Goal: Transaction & Acquisition: Purchase product/service

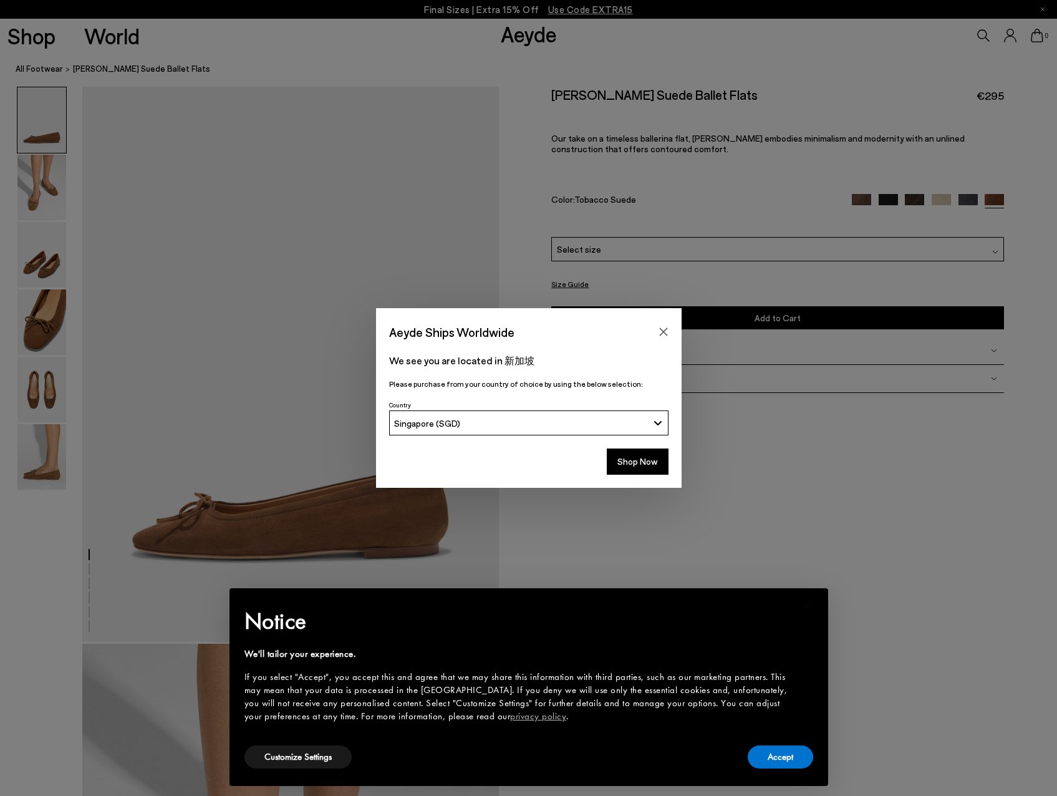
click at [601, 424] on div "Singapore (SGD)" at bounding box center [521, 423] width 254 height 11
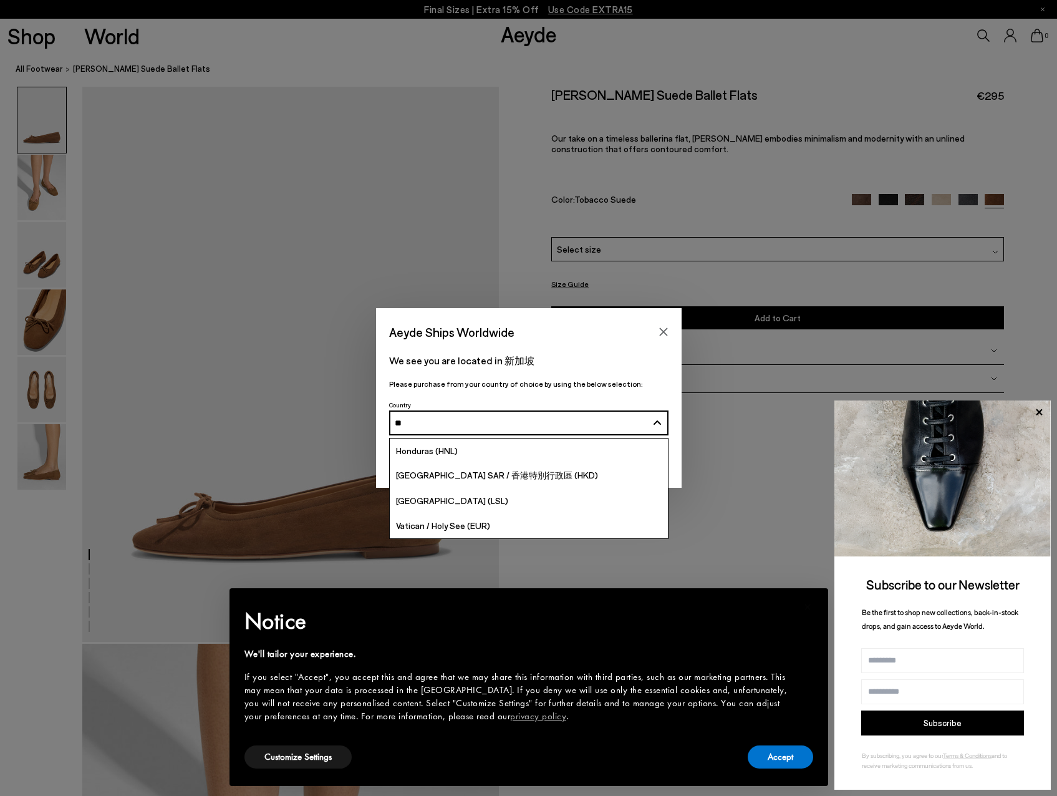
type input "***"
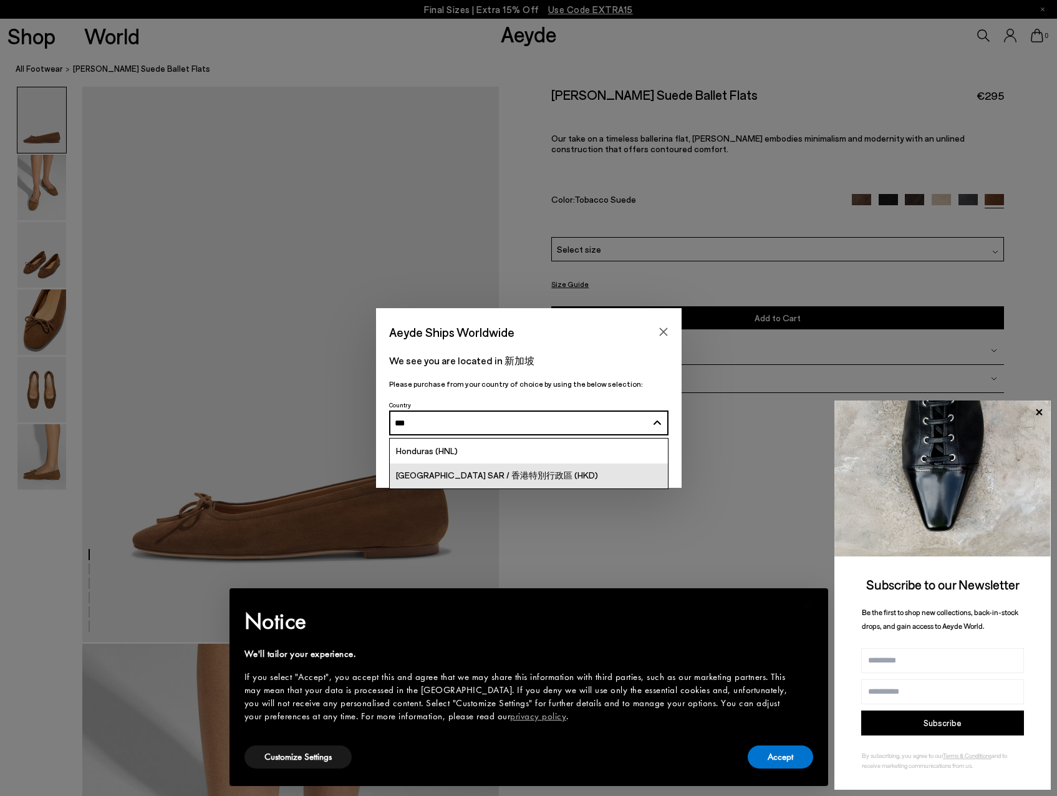
click at [573, 475] on link "[GEOGRAPHIC_DATA] SAR / 香港特別行政區 (HKD)" at bounding box center [529, 476] width 278 height 25
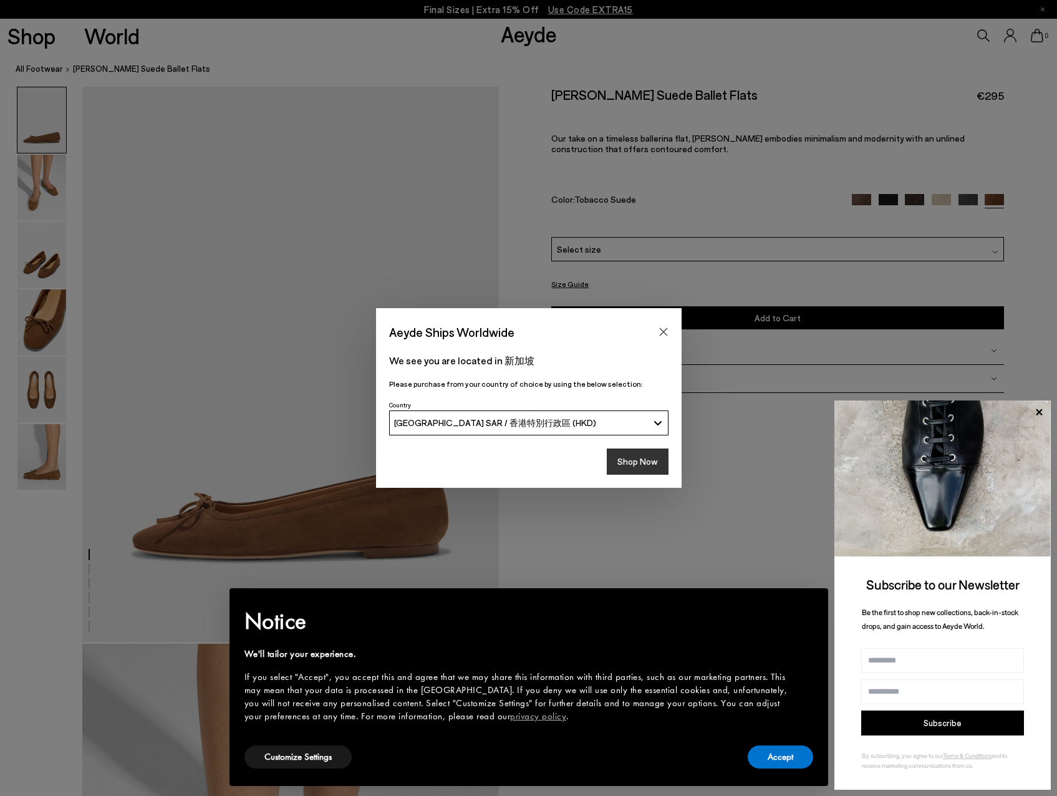
click at [646, 460] on button "Shop Now" at bounding box center [638, 462] width 62 height 26
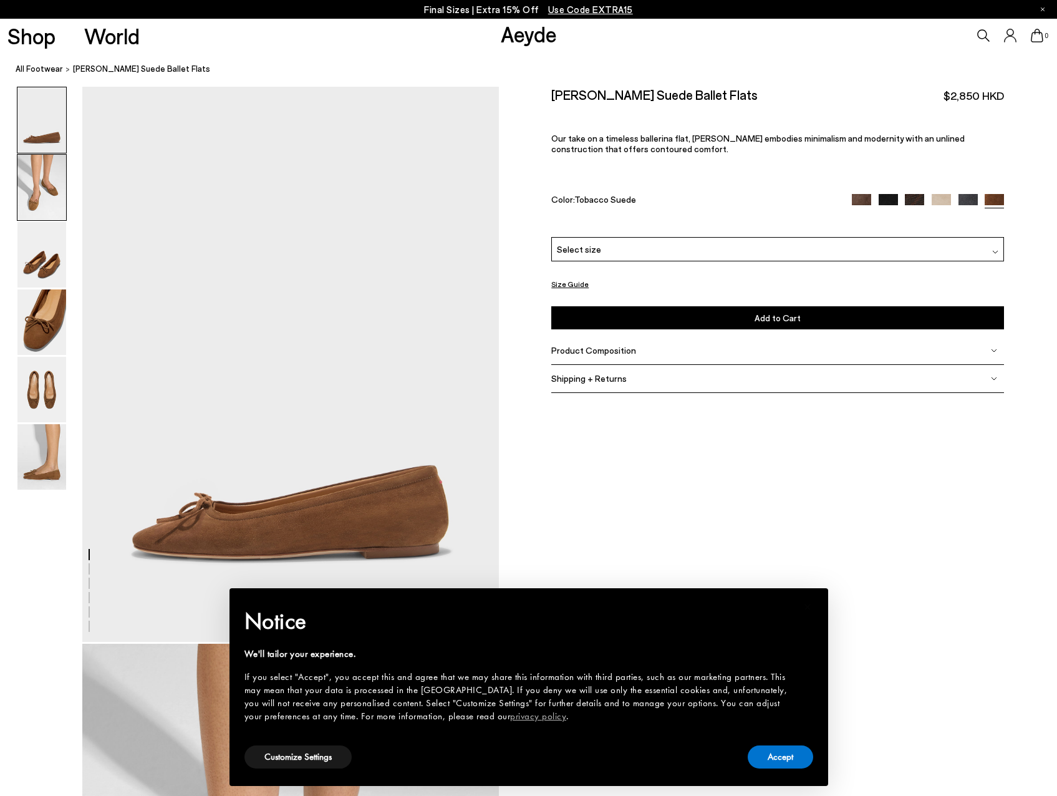
click at [50, 205] on img at bounding box center [41, 188] width 49 height 66
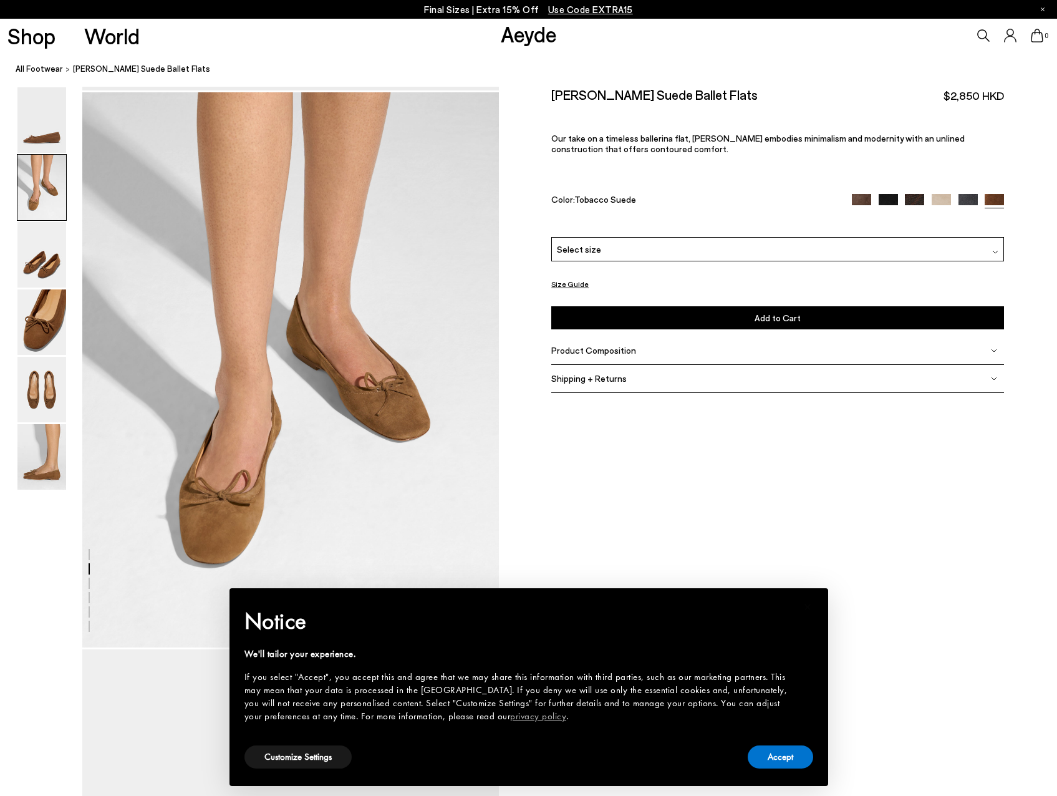
scroll to position [558, 0]
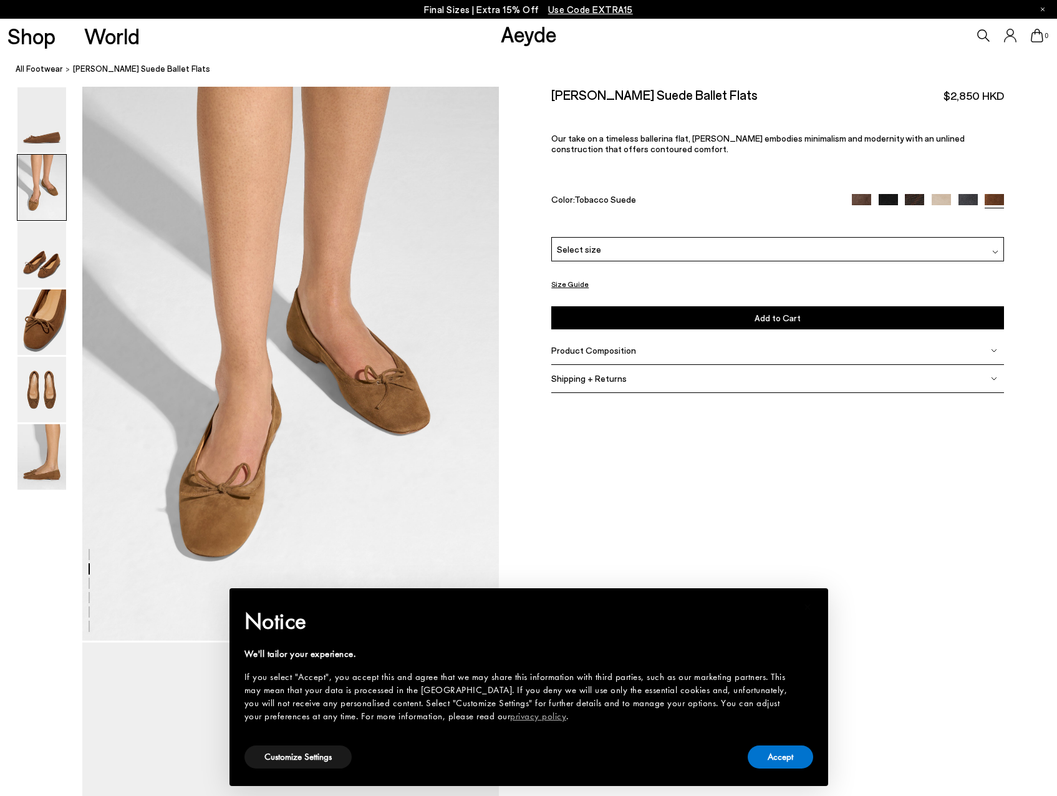
click at [867, 200] on img at bounding box center [861, 203] width 19 height 19
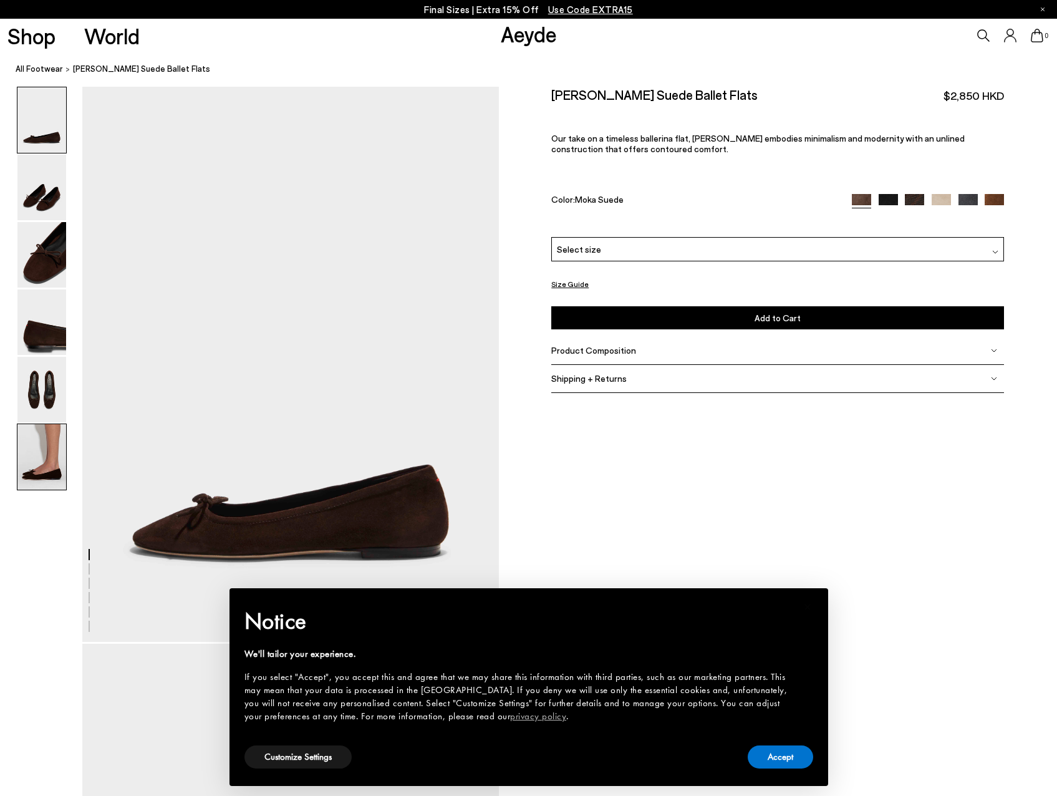
click at [42, 456] on img at bounding box center [41, 457] width 49 height 66
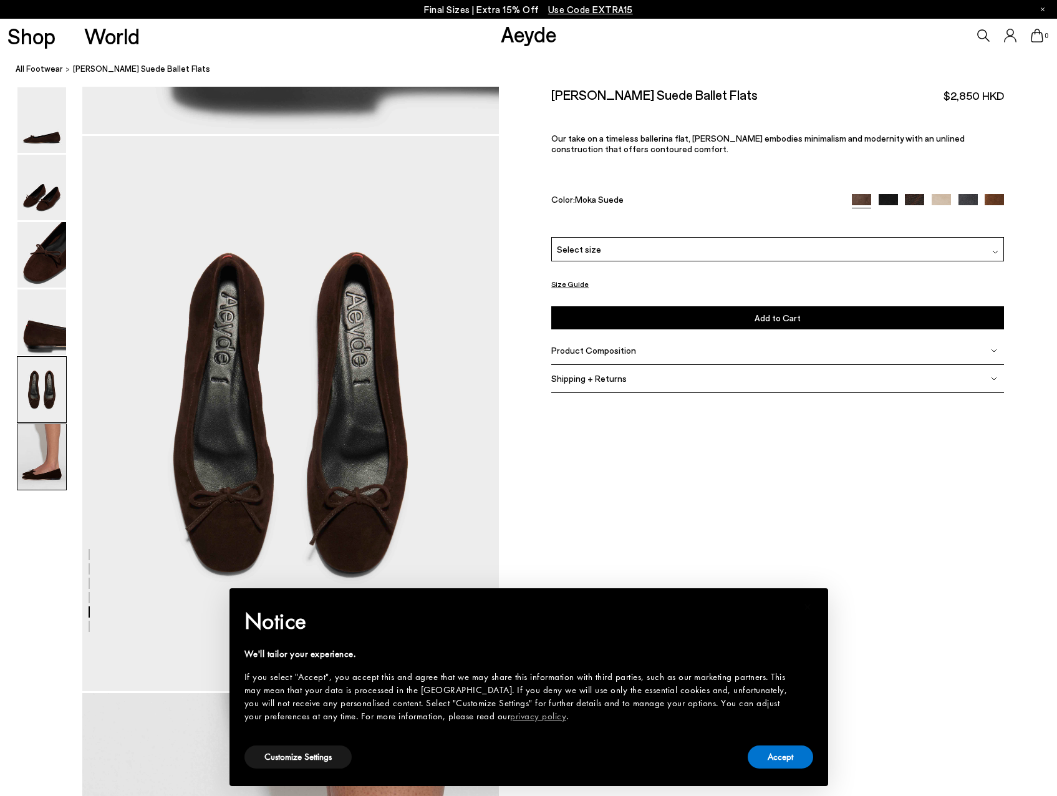
scroll to position [2317, 0]
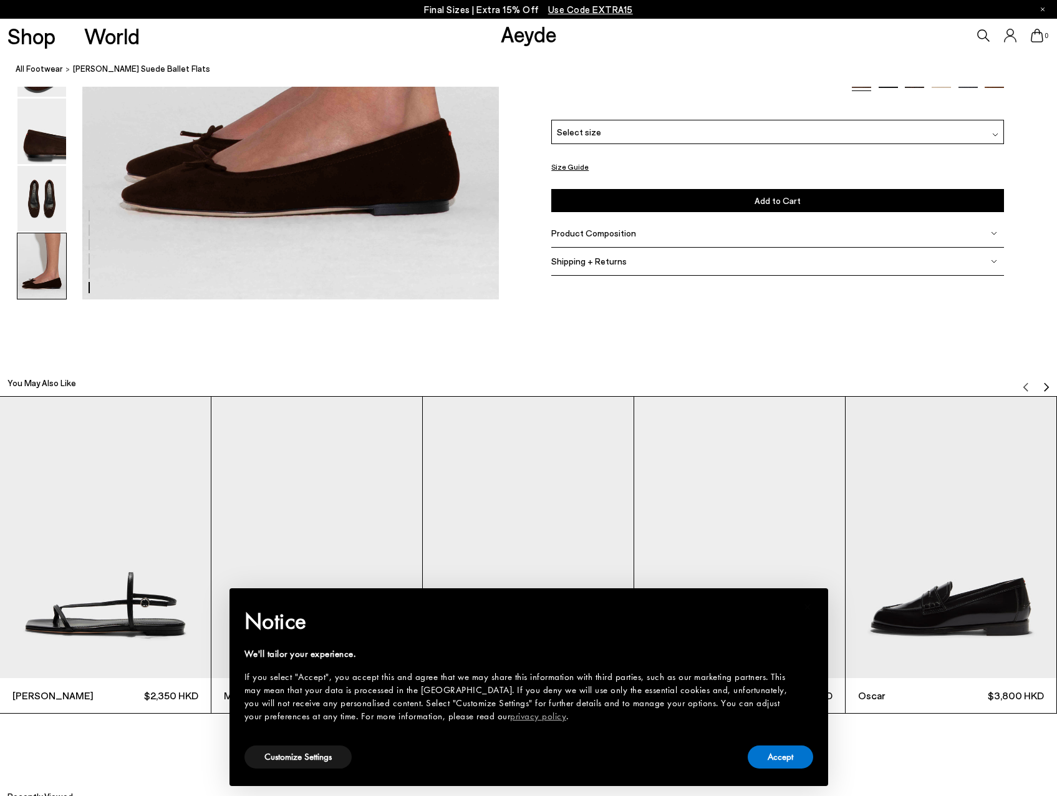
scroll to position [2816, 0]
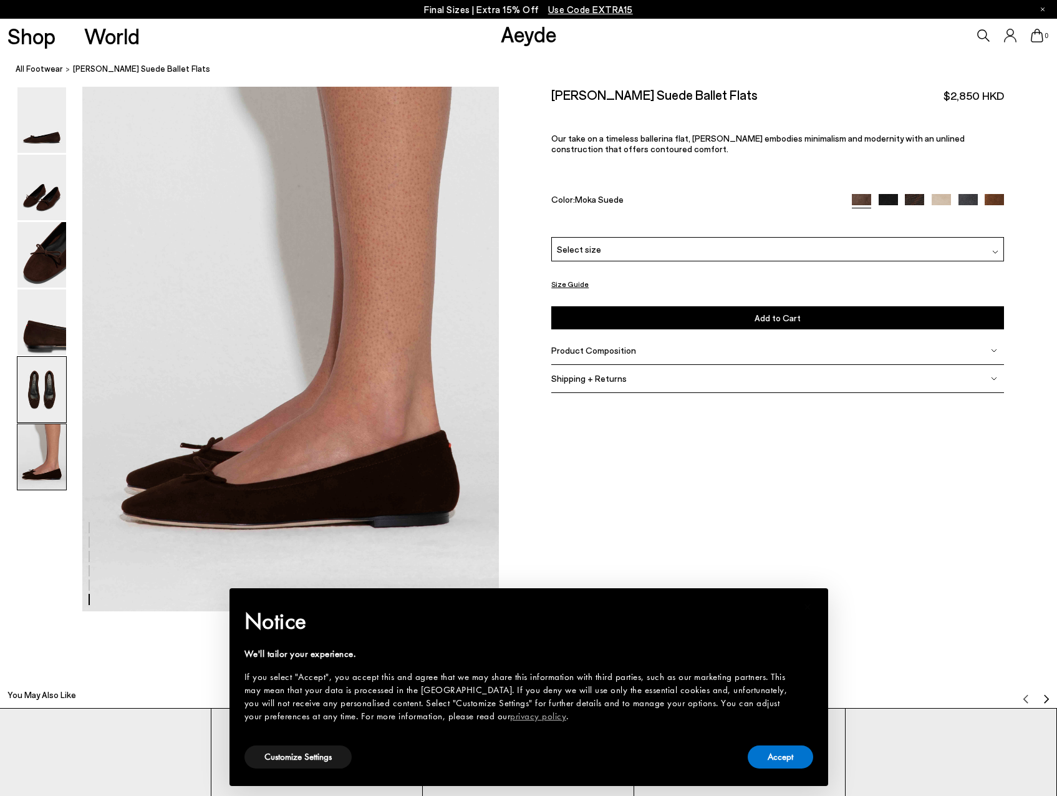
click at [45, 393] on img at bounding box center [41, 390] width 49 height 66
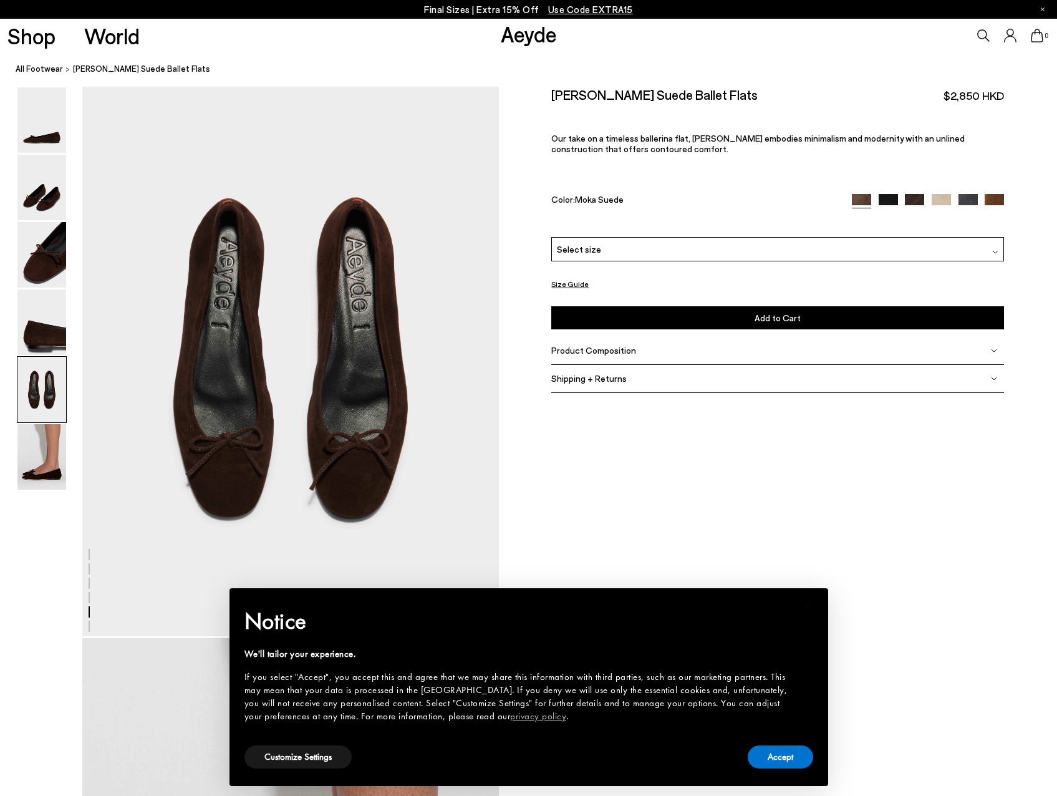
scroll to position [2230, 0]
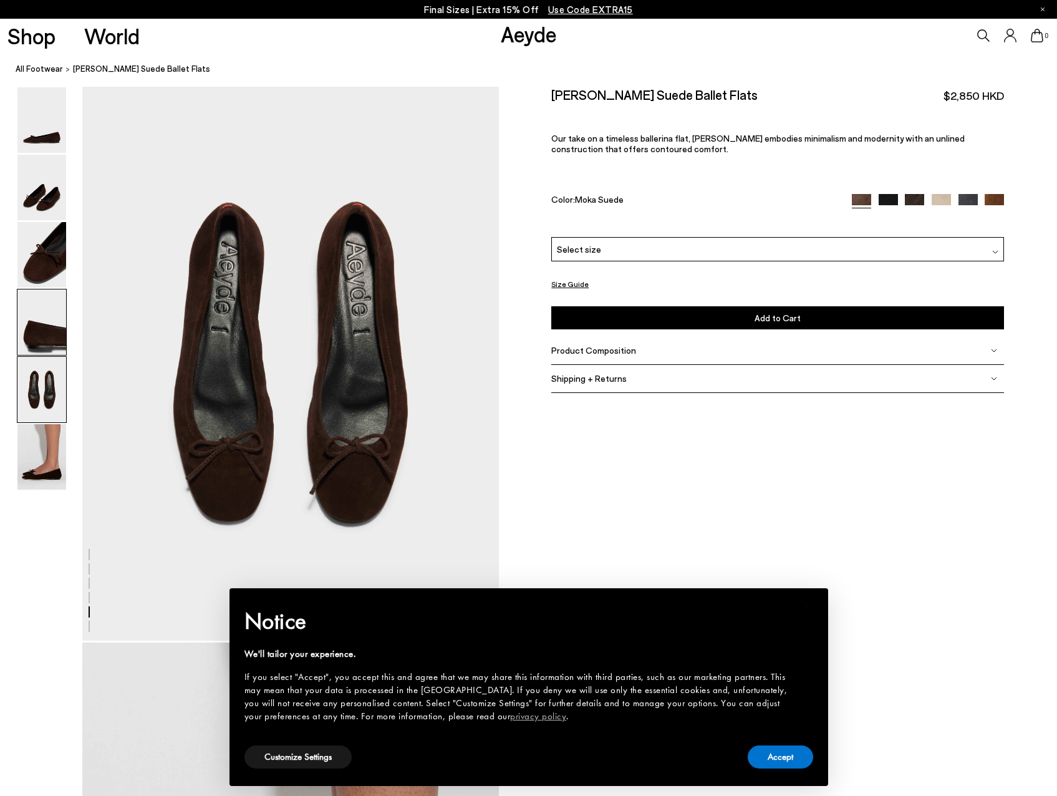
click at [35, 333] on img at bounding box center [41, 322] width 49 height 66
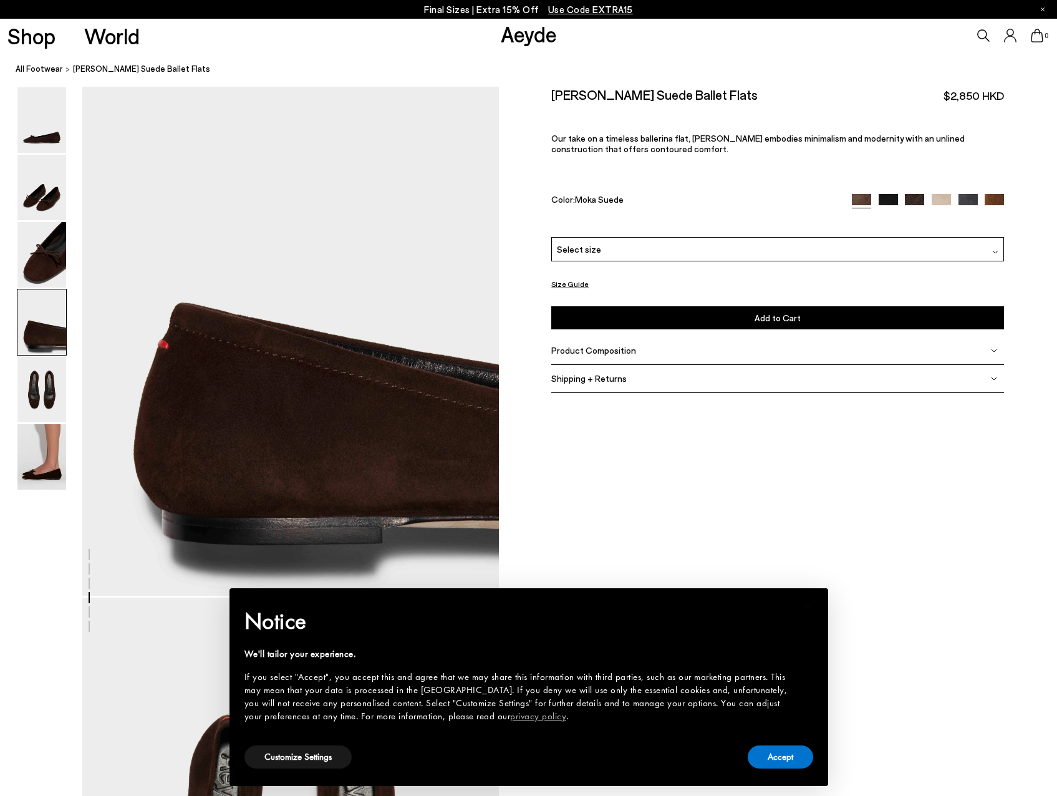
scroll to position [1735, 0]
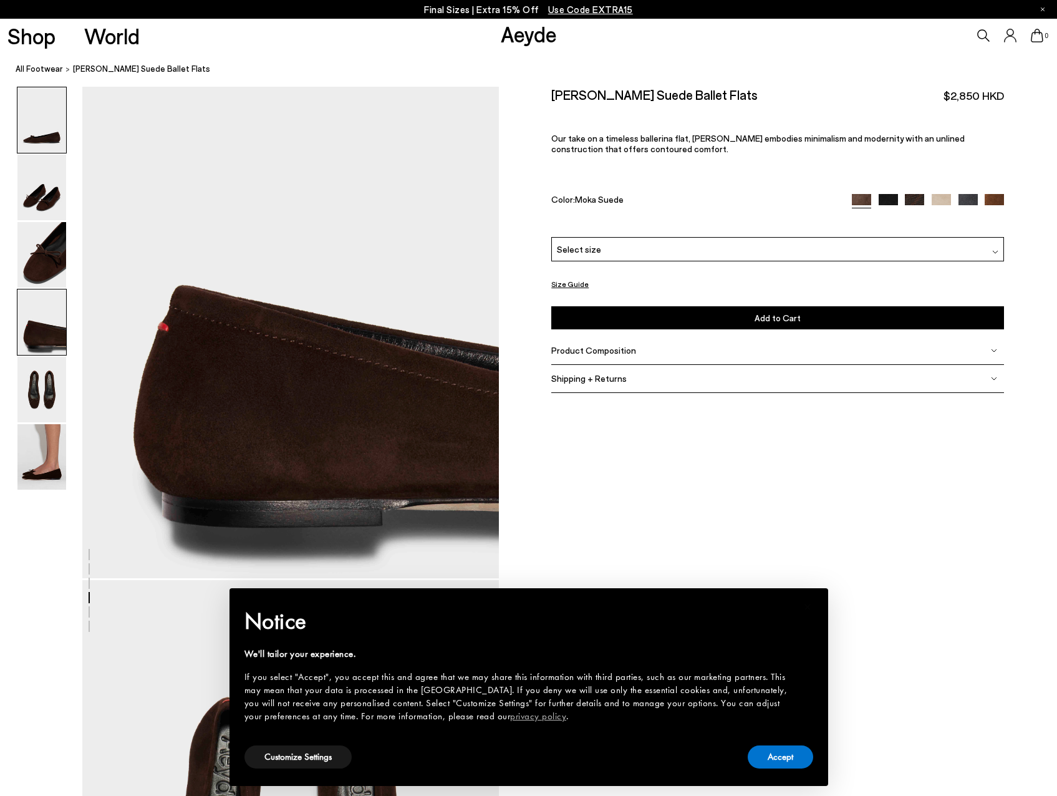
click at [54, 128] on img at bounding box center [41, 120] width 49 height 66
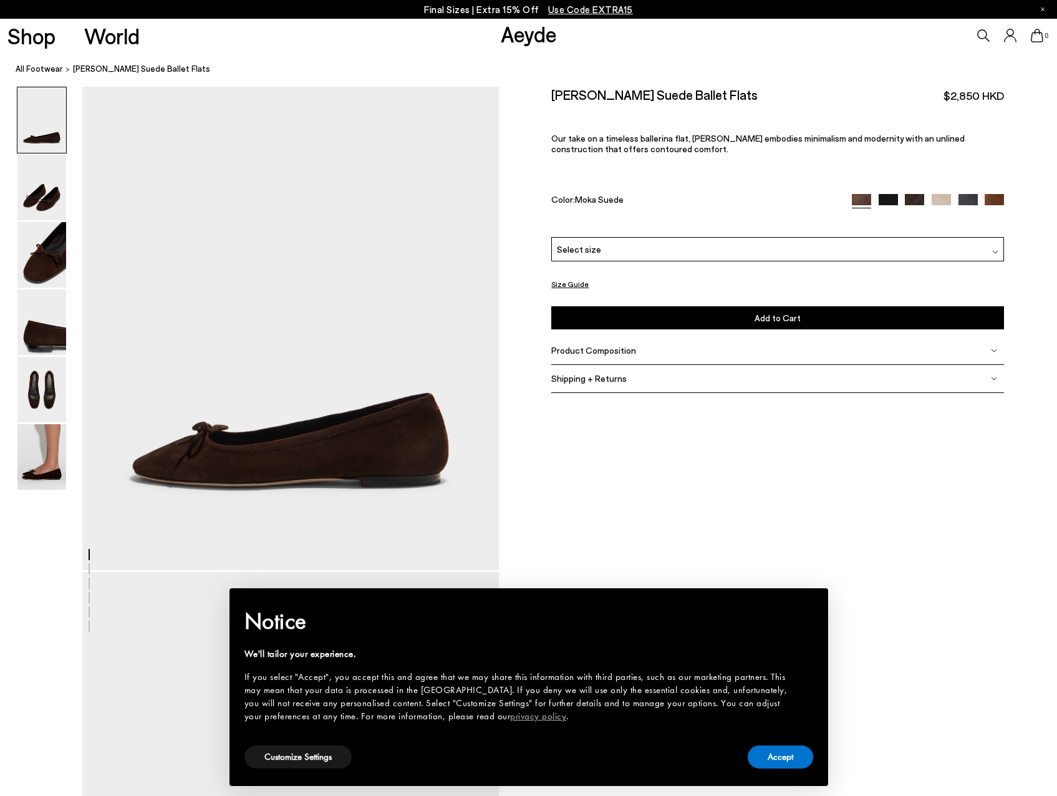
scroll to position [0, 0]
